Goal: Information Seeking & Learning: Find specific fact

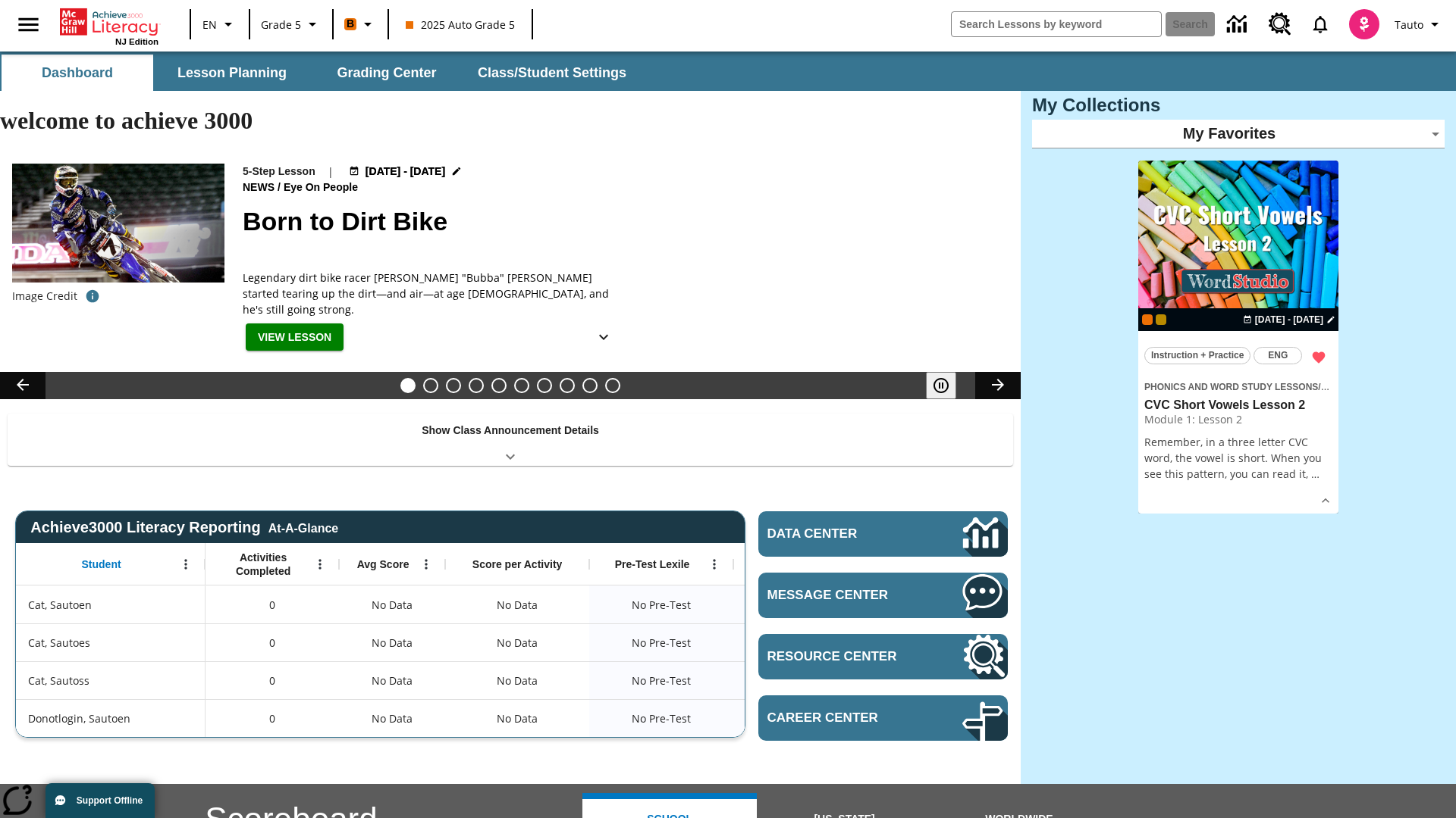
click at [1238, 133] on body "Skip to main content NJ Edition EN Grade 5 B 2025 Auto Grade 5 Search Tauto Das…" at bounding box center [728, 659] width 1456 height 1217
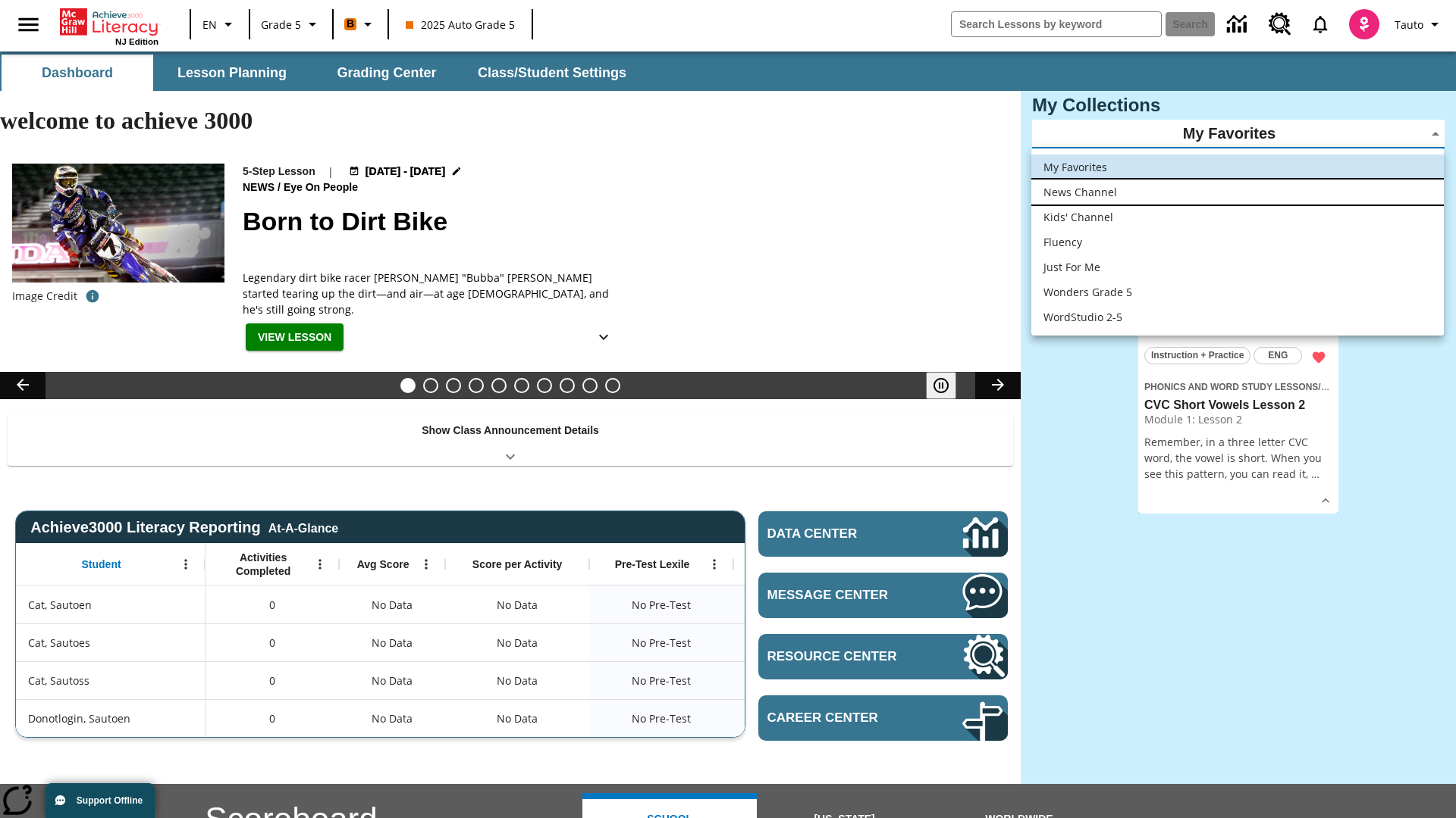
click at [1238, 192] on li "News Channel" at bounding box center [1237, 192] width 412 height 25
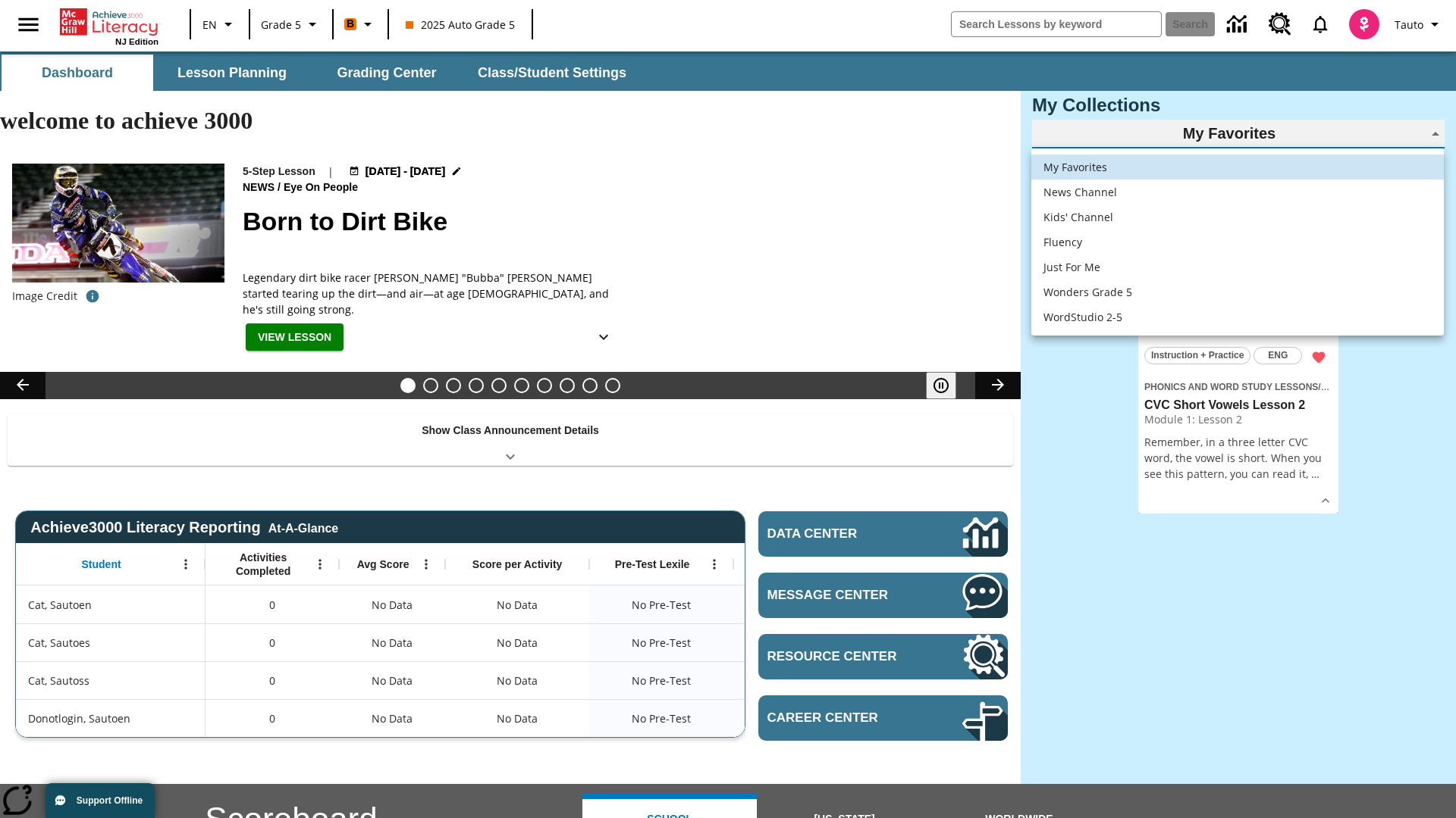
type input "120"
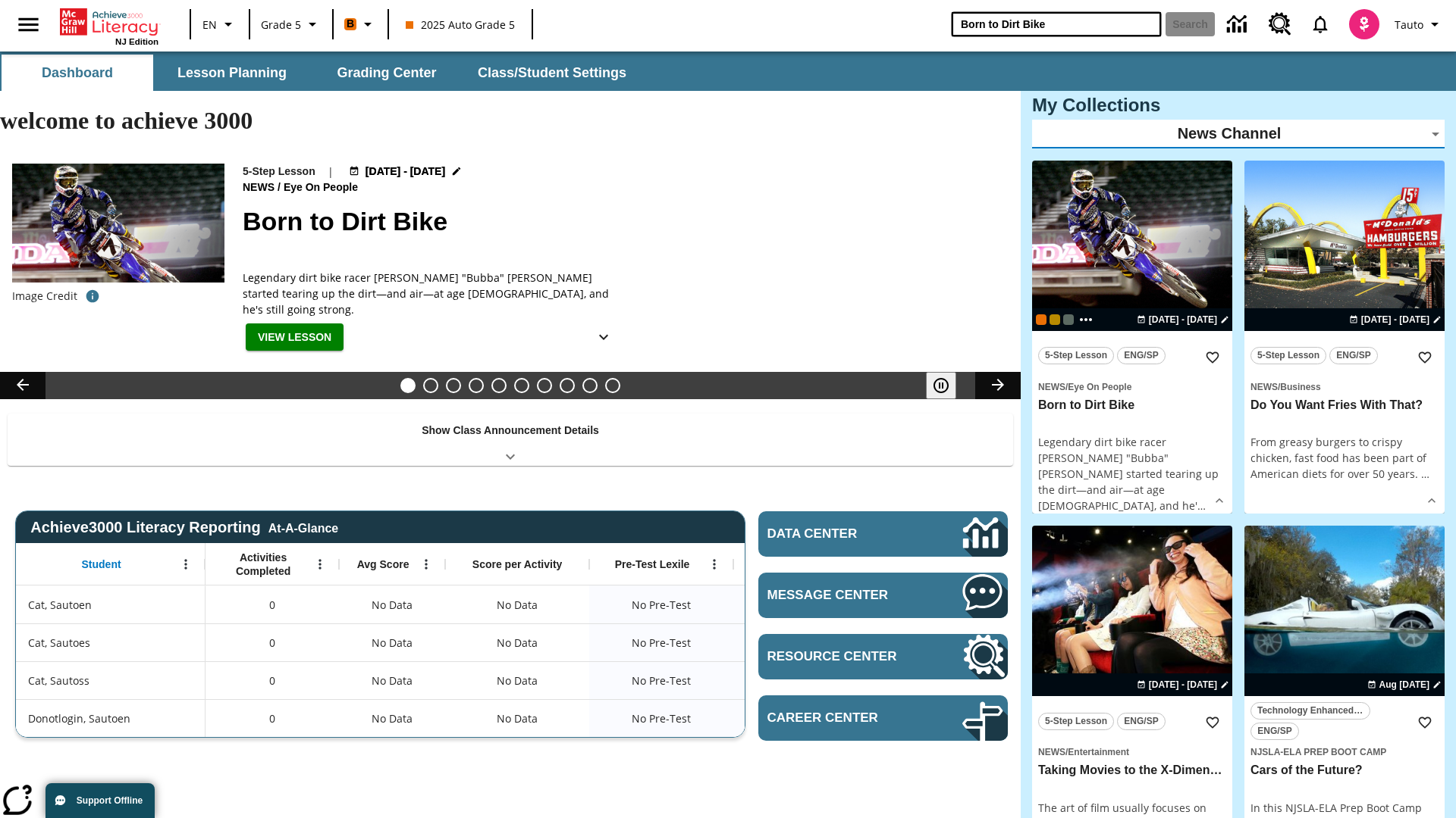
type input "Born to Dirt Bike"
click at [1190, 24] on button "Search" at bounding box center [1190, 24] width 50 height 24
